Goal: Information Seeking & Learning: Check status

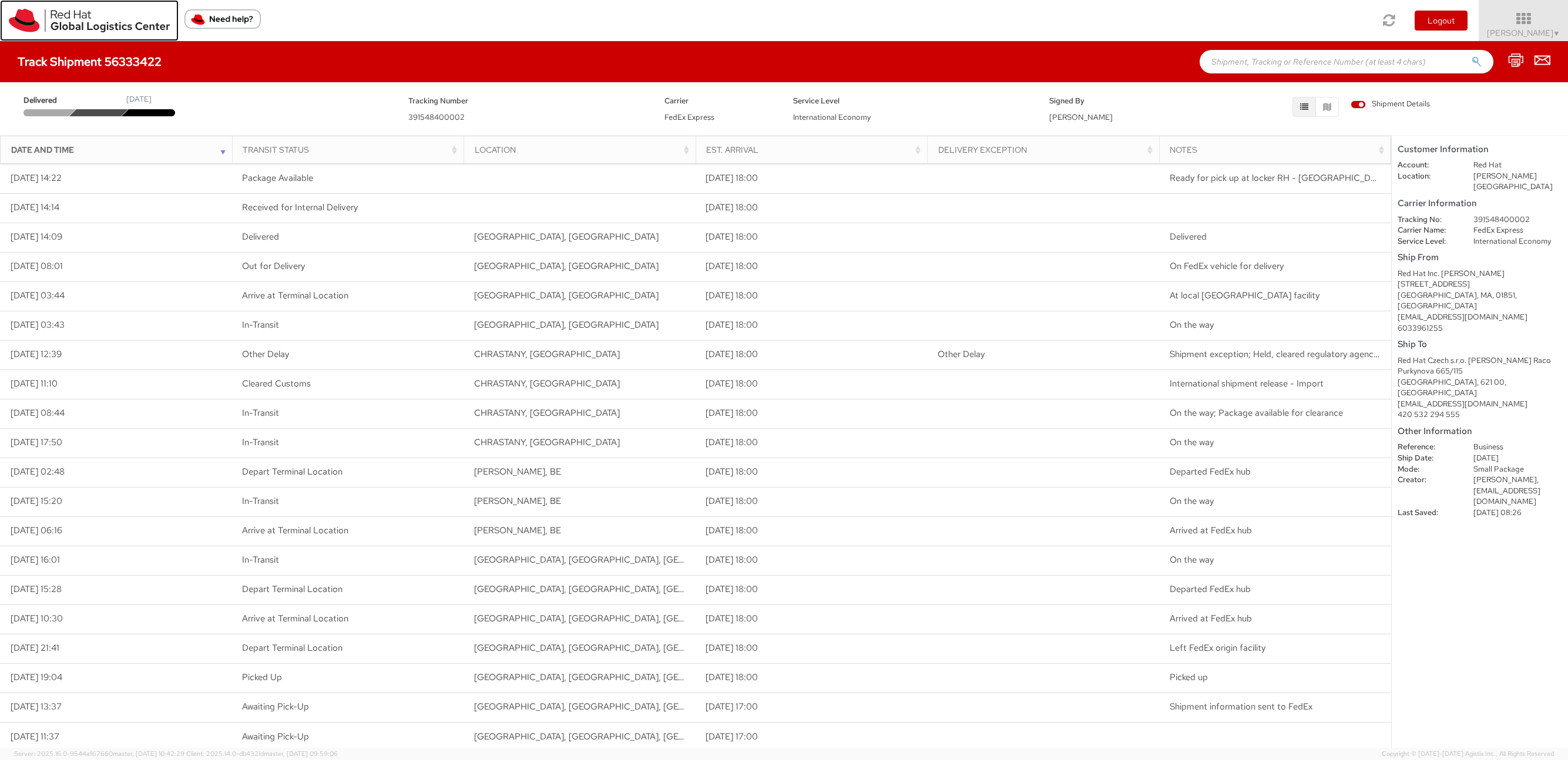
click at [84, 20] on img at bounding box center [89, 20] width 161 height 23
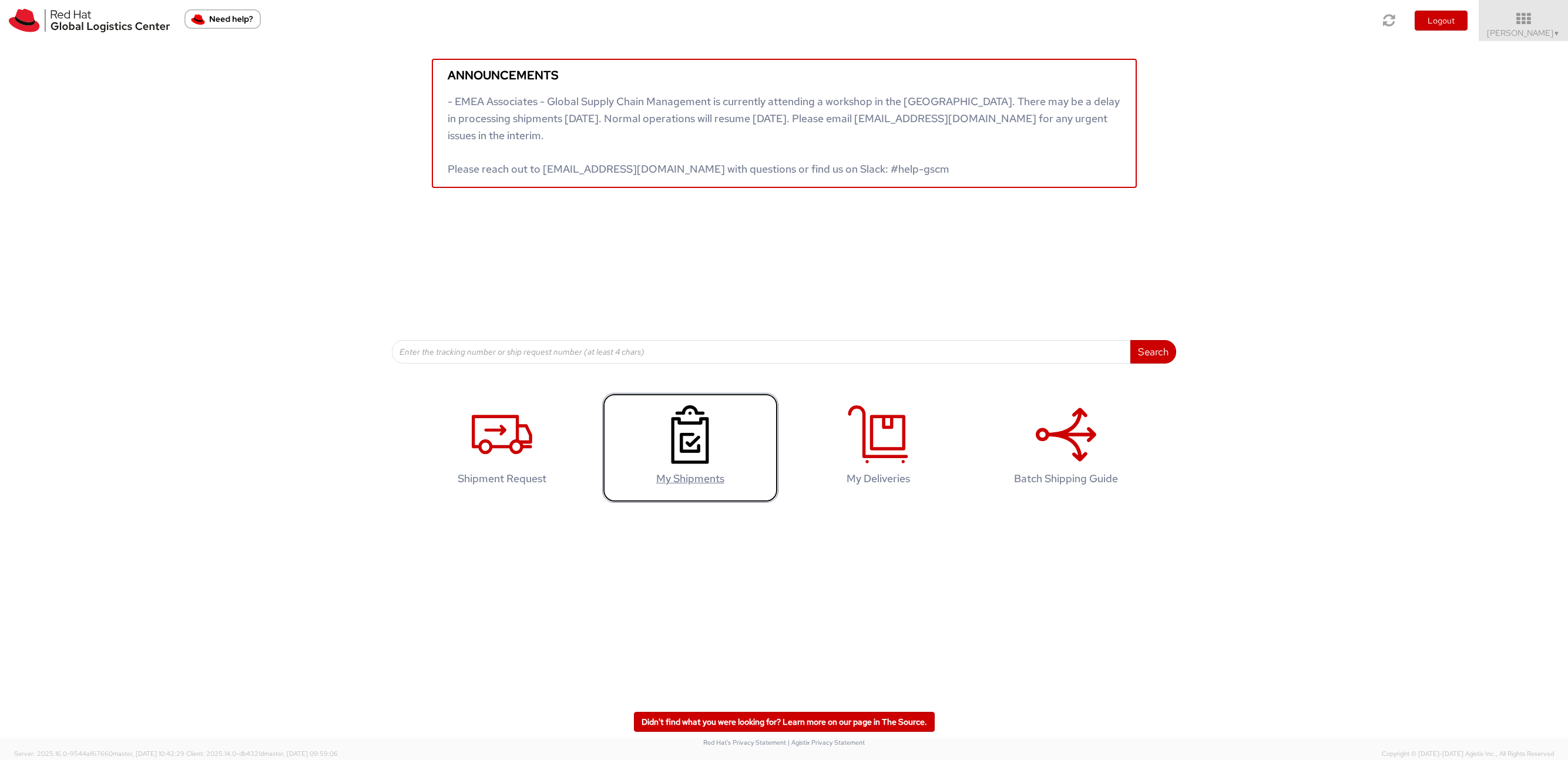
click at [683, 448] on use at bounding box center [689, 434] width 38 height 59
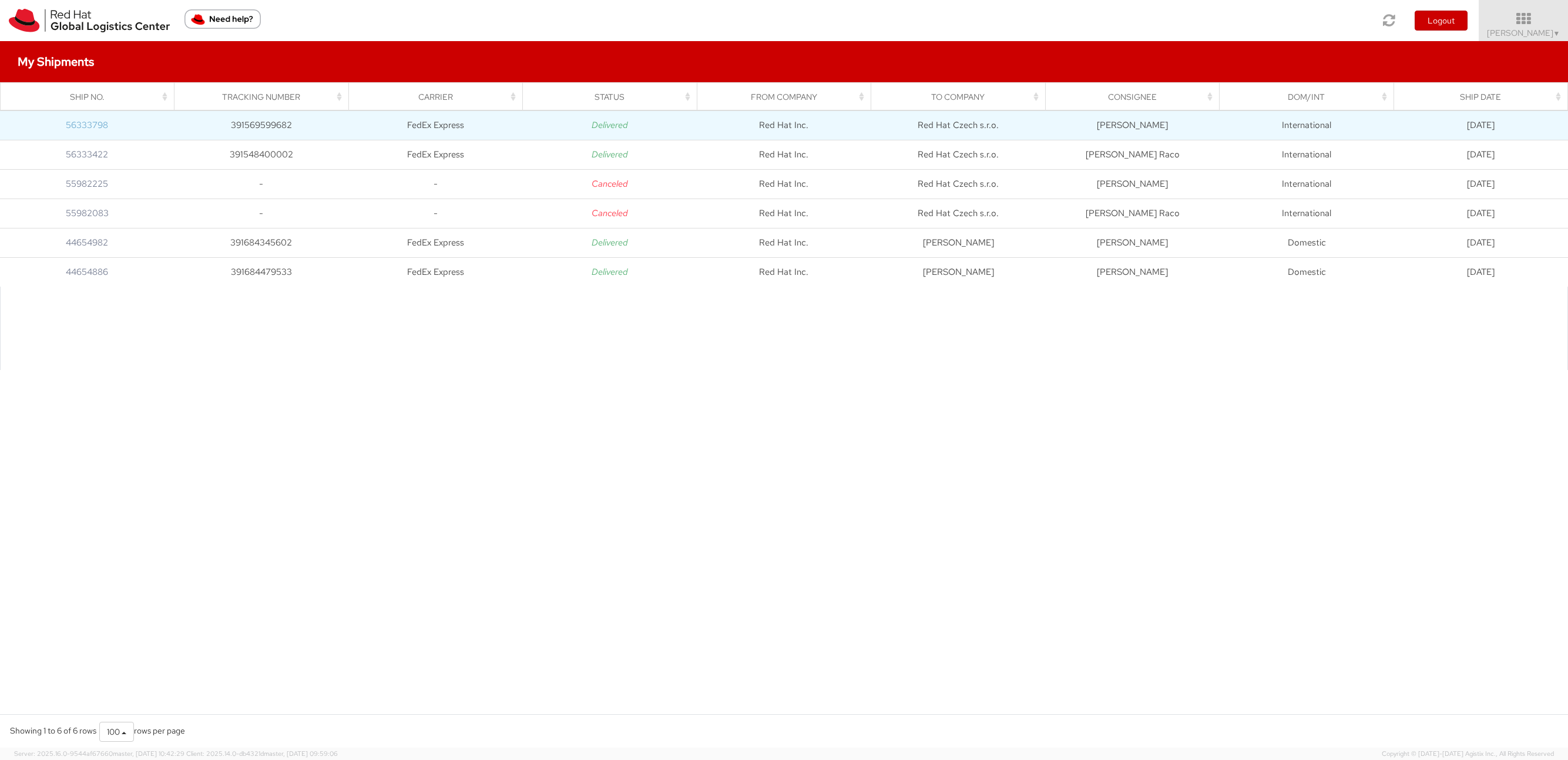
click at [94, 122] on link "56333798" at bounding box center [87, 125] width 42 height 12
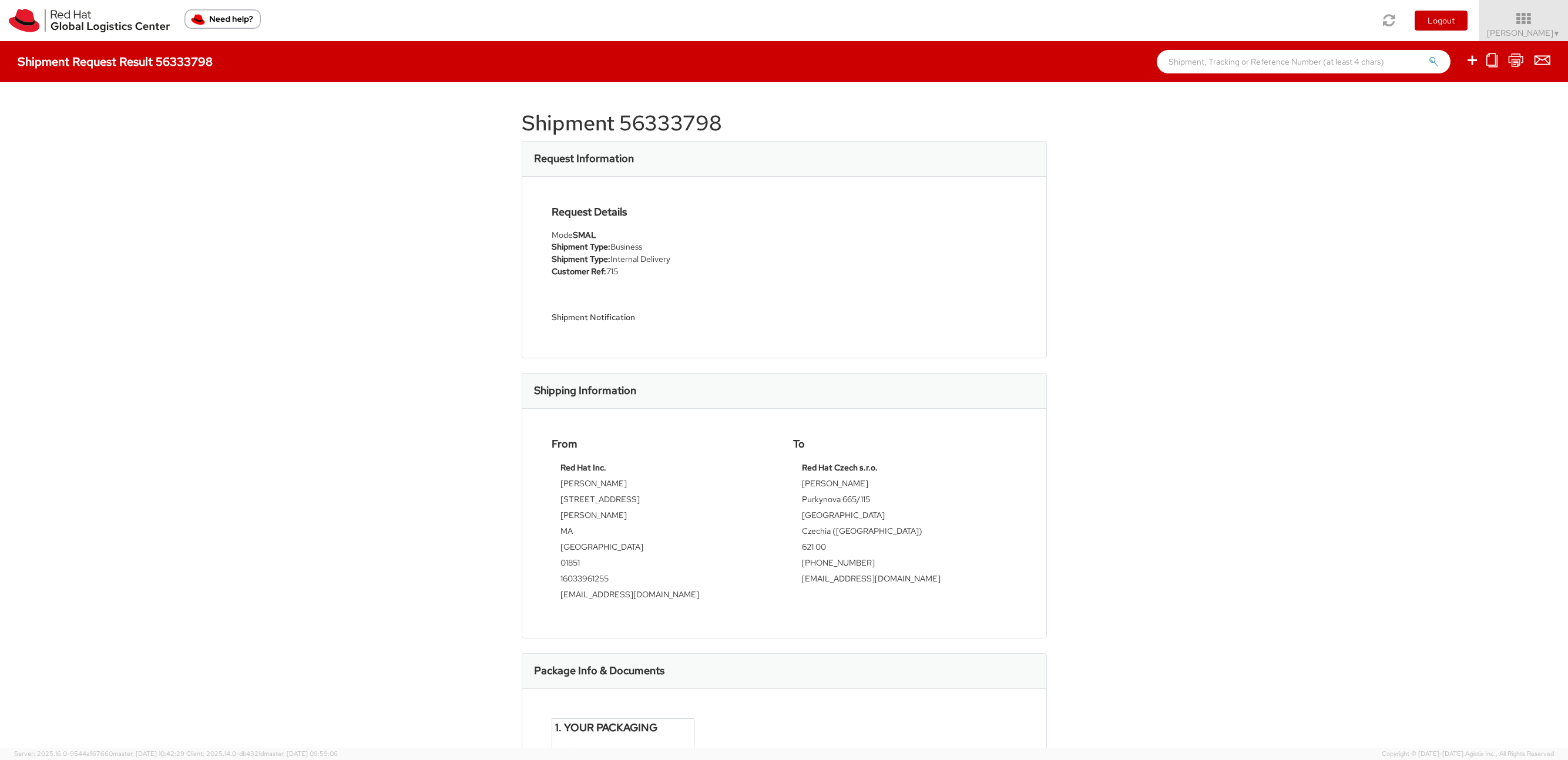
click at [597, 315] on h5 "Shipment Notification" at bounding box center [663, 317] width 224 height 9
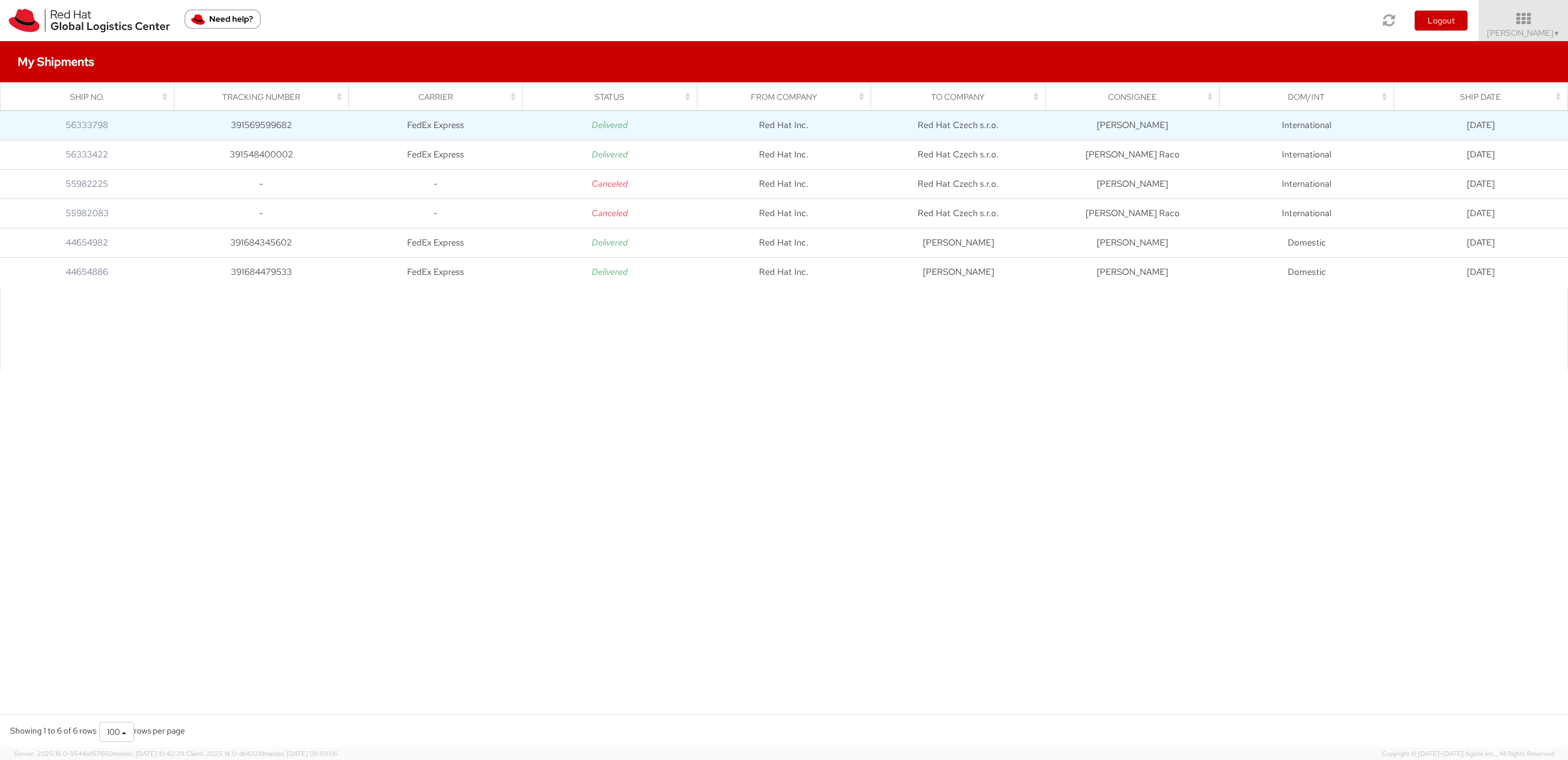
click at [272, 130] on td "391569599682" at bounding box center [261, 125] width 175 height 29
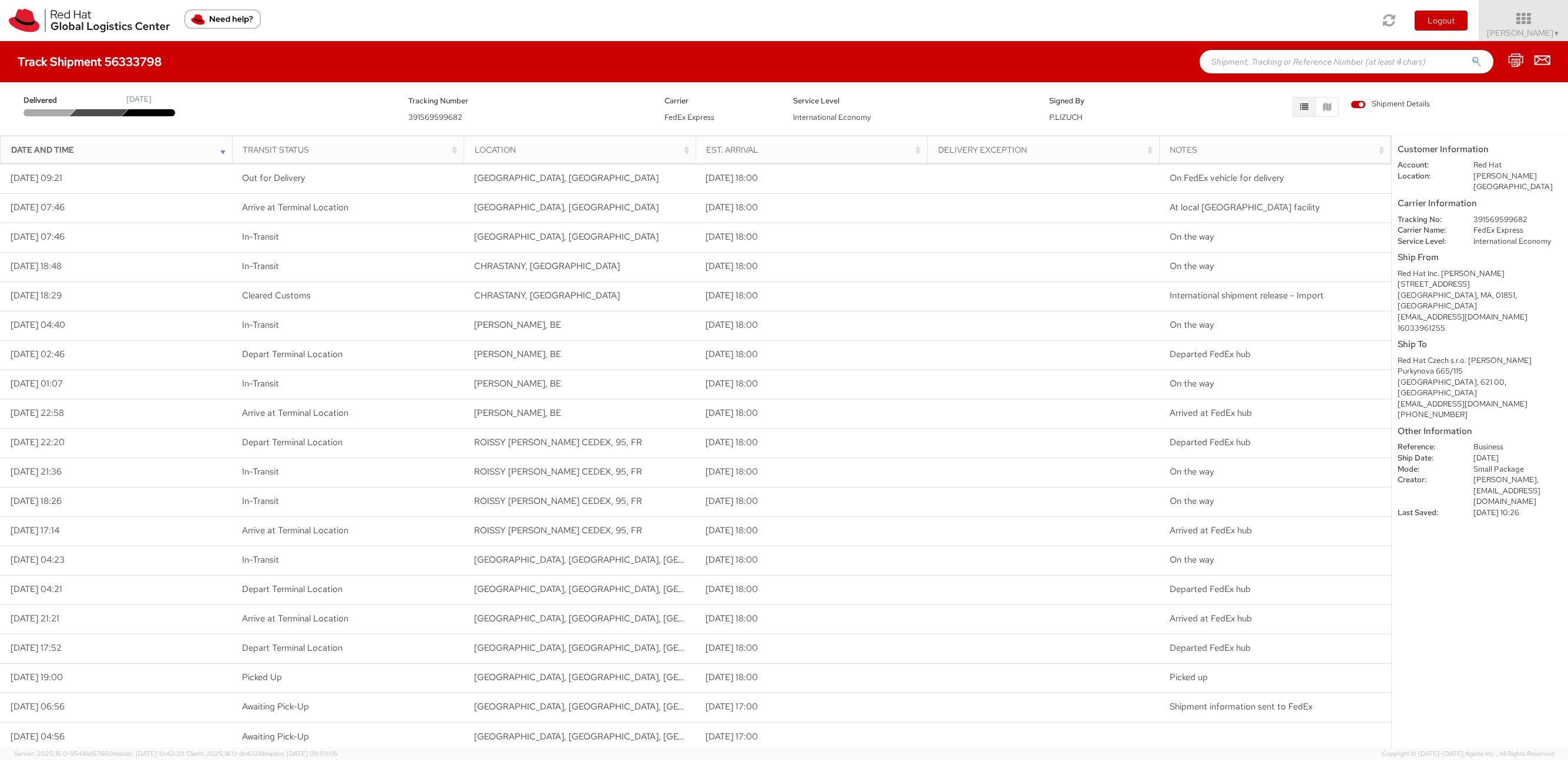
scroll to position [4, 0]
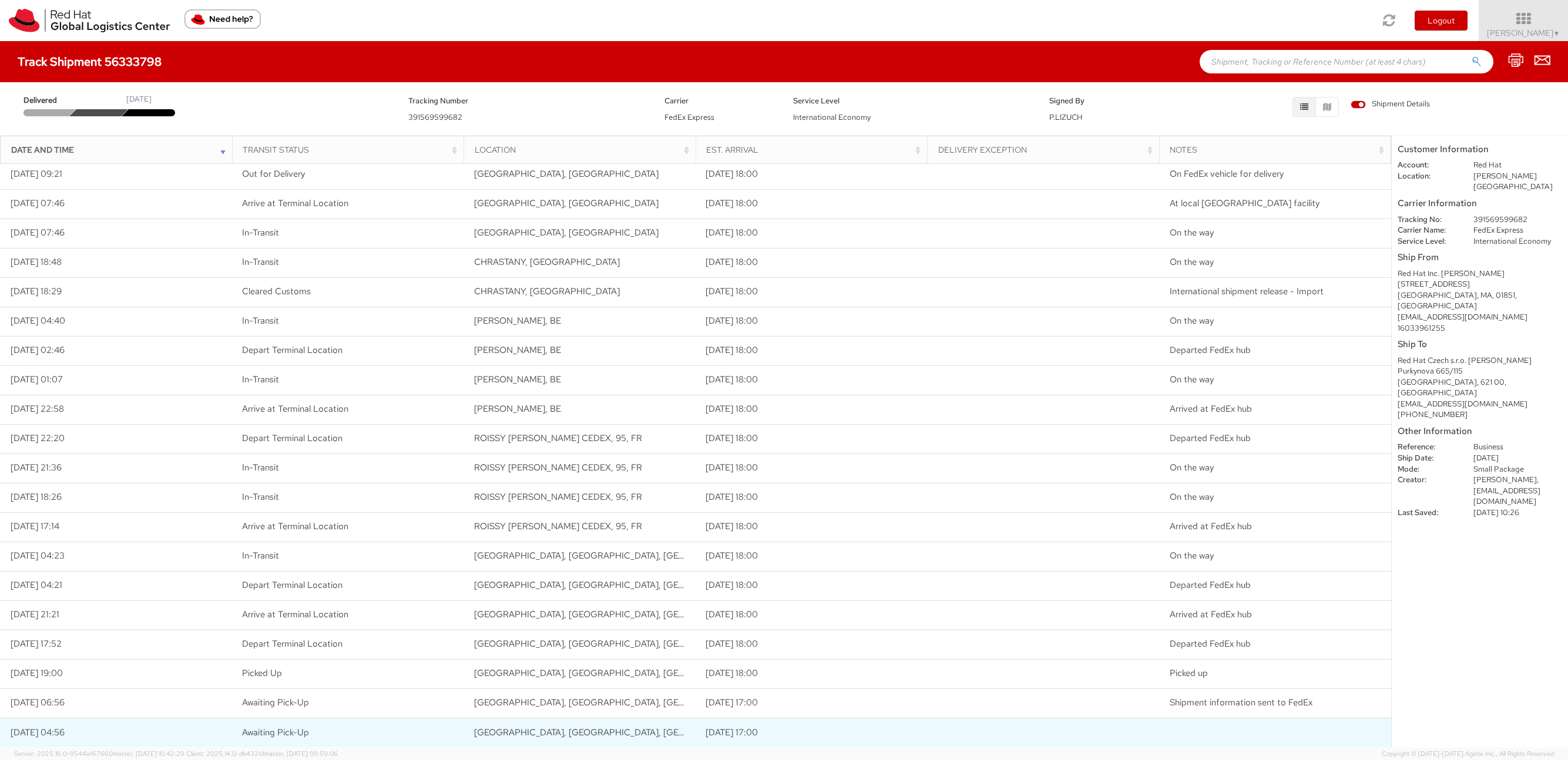
click at [726, 740] on td "[DATE] 17:00" at bounding box center [812, 732] width 232 height 29
